Goal: Task Accomplishment & Management: Use online tool/utility

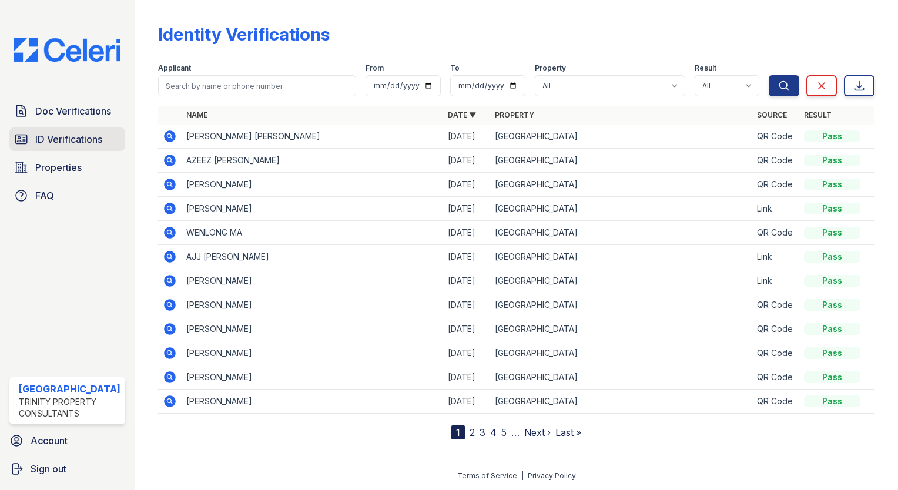
click at [51, 140] on span "ID Verifications" at bounding box center [68, 139] width 67 height 14
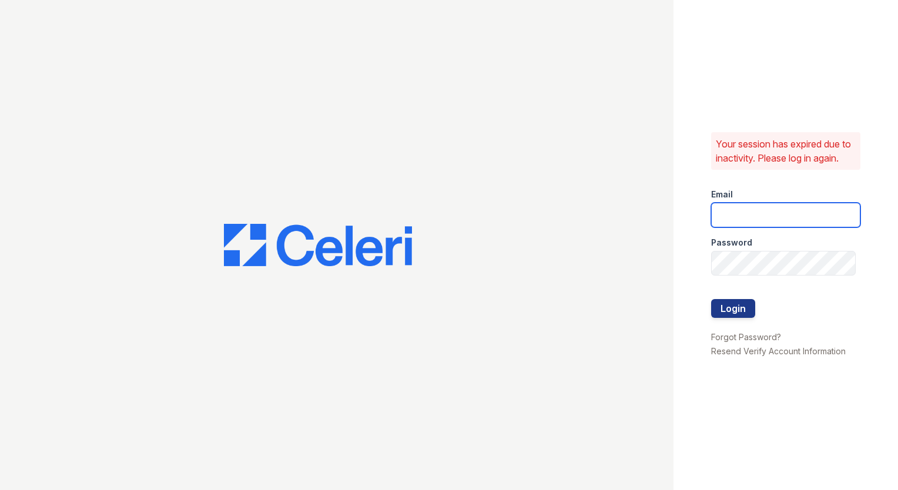
type input "[EMAIL_ADDRESS][DOMAIN_NAME]"
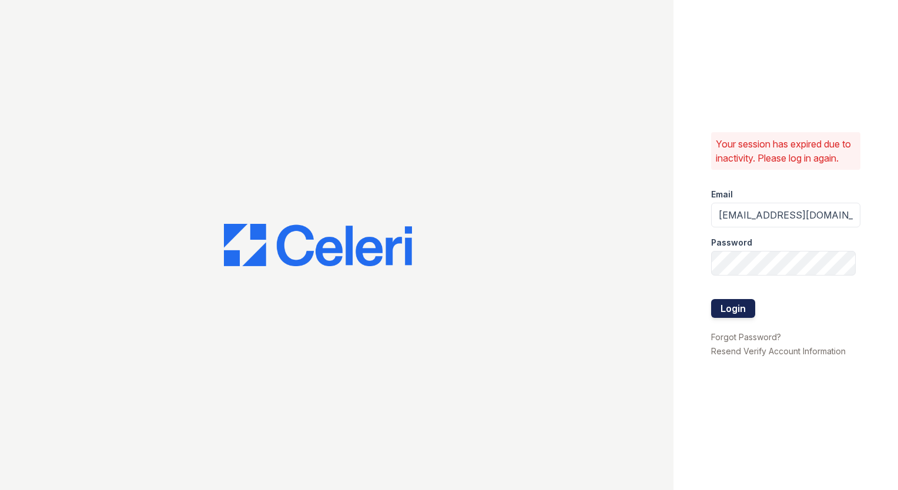
click at [746, 307] on button "Login" at bounding box center [733, 308] width 44 height 19
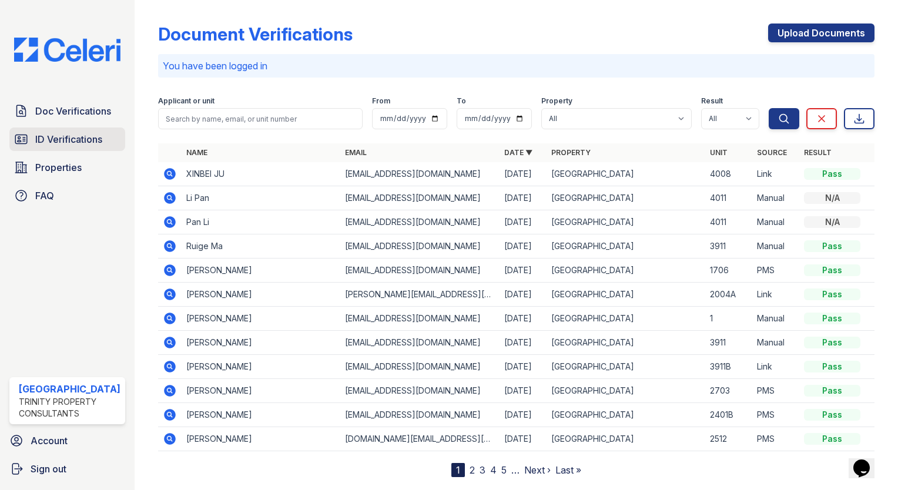
click at [69, 134] on span "ID Verifications" at bounding box center [68, 139] width 67 height 14
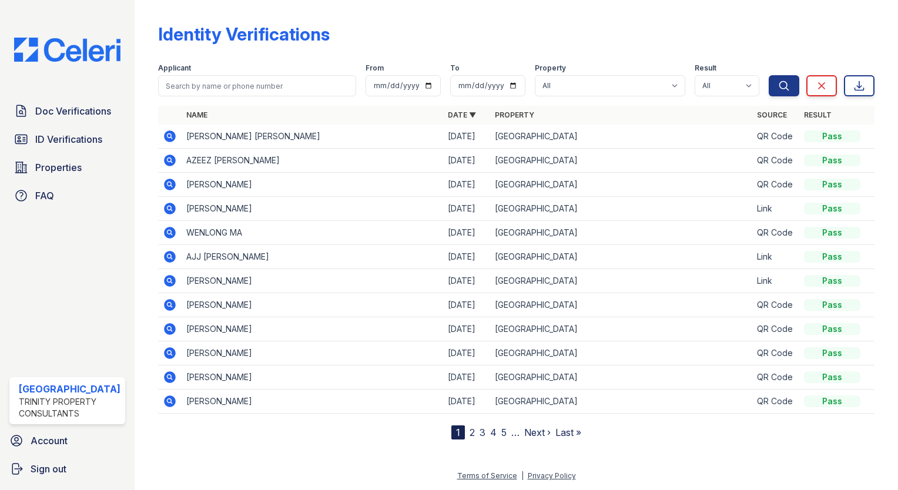
click at [69, 134] on span "ID Verifications" at bounding box center [68, 139] width 67 height 14
